Goal: Task Accomplishment & Management: Use online tool/utility

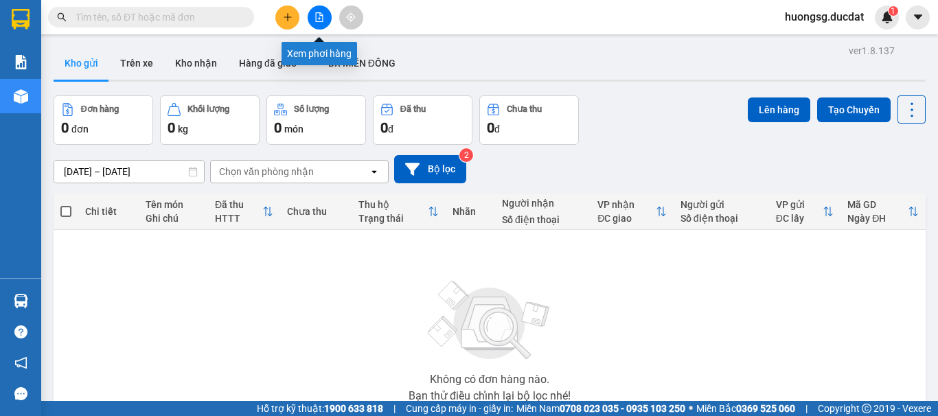
click at [321, 13] on icon "file-add" at bounding box center [320, 17] width 8 height 10
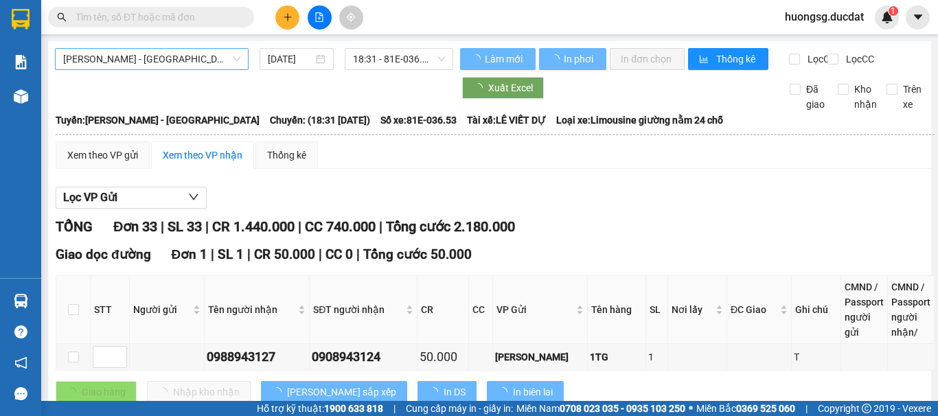
click at [87, 69] on span "[PERSON_NAME] - [GEOGRAPHIC_DATA]" at bounding box center [151, 59] width 177 height 21
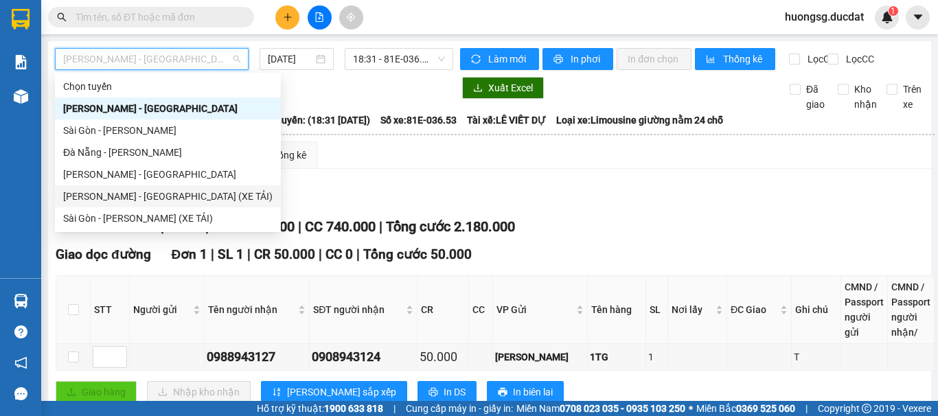
drag, startPoint x: 118, startPoint y: 196, endPoint x: 744, endPoint y: 13, distance: 651.8
click at [117, 196] on div "[PERSON_NAME] - [GEOGRAPHIC_DATA] (XE TẢI)" at bounding box center [167, 196] width 209 height 15
type input "[DATE]"
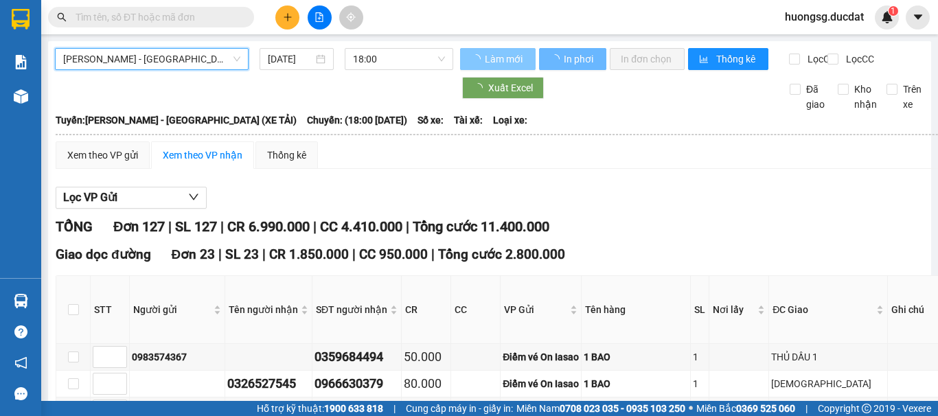
click at [496, 57] on span "Làm mới" at bounding box center [505, 59] width 40 height 15
click at [496, 56] on span "Làm mới" at bounding box center [505, 59] width 40 height 15
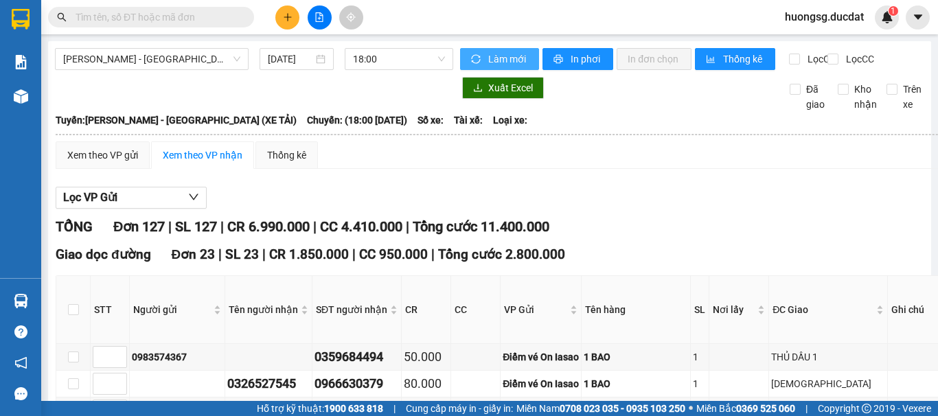
click at [495, 54] on span "Làm mới" at bounding box center [508, 59] width 40 height 15
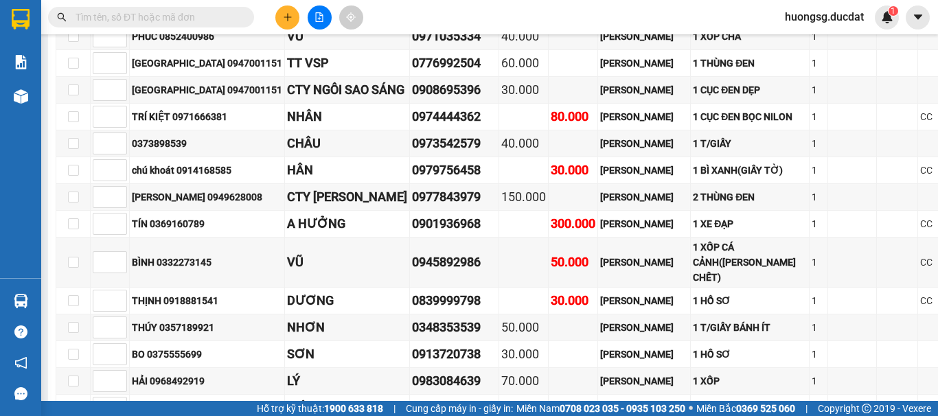
scroll to position [2472, 0]
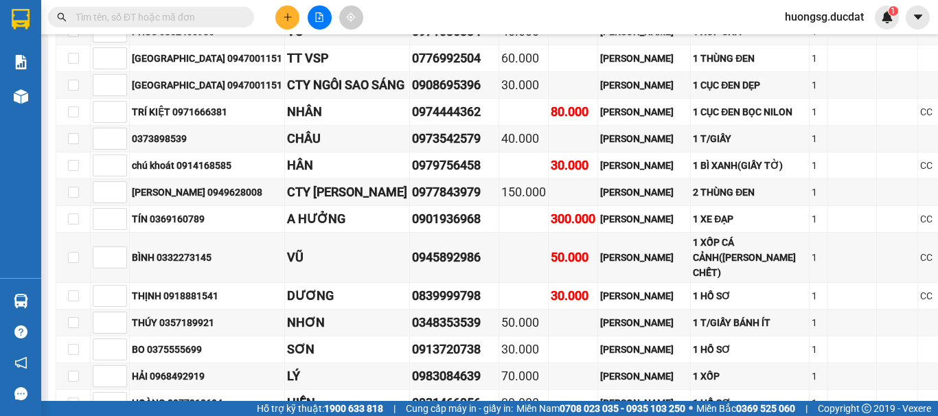
drag, startPoint x: 440, startPoint y: 103, endPoint x: 554, endPoint y: 76, distance: 117.1
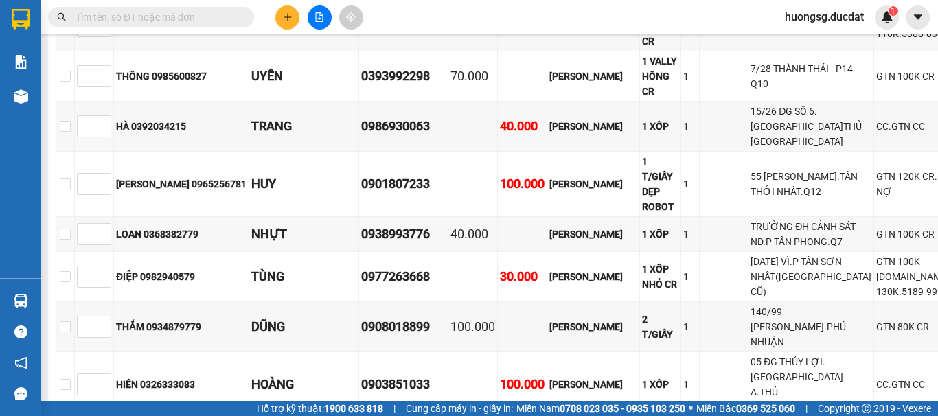
scroll to position [3841, 0]
